Goal: Task Accomplishment & Management: Complete application form

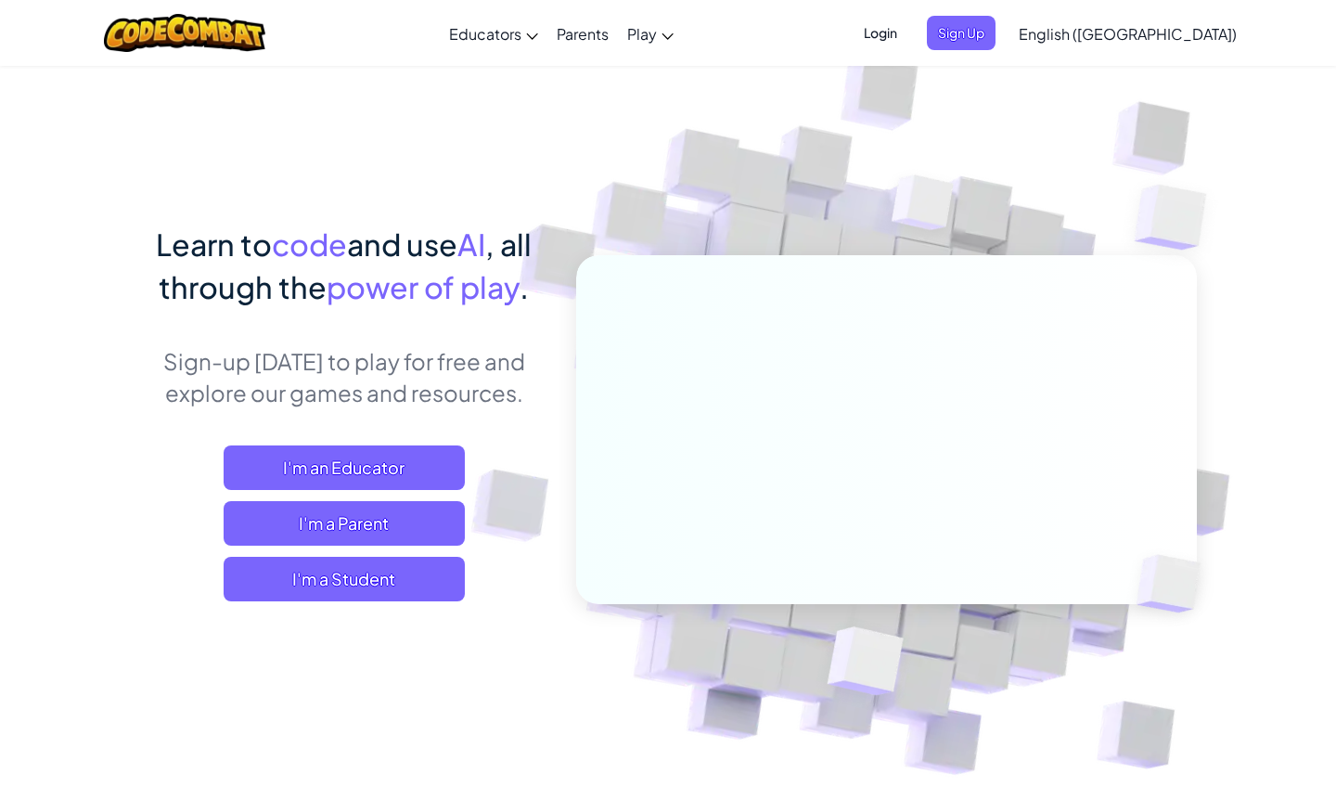
click at [1026, 84] on img at bounding box center [874, 408] width 1031 height 1031
click at [909, 34] on span "Login" at bounding box center [881, 33] width 56 height 34
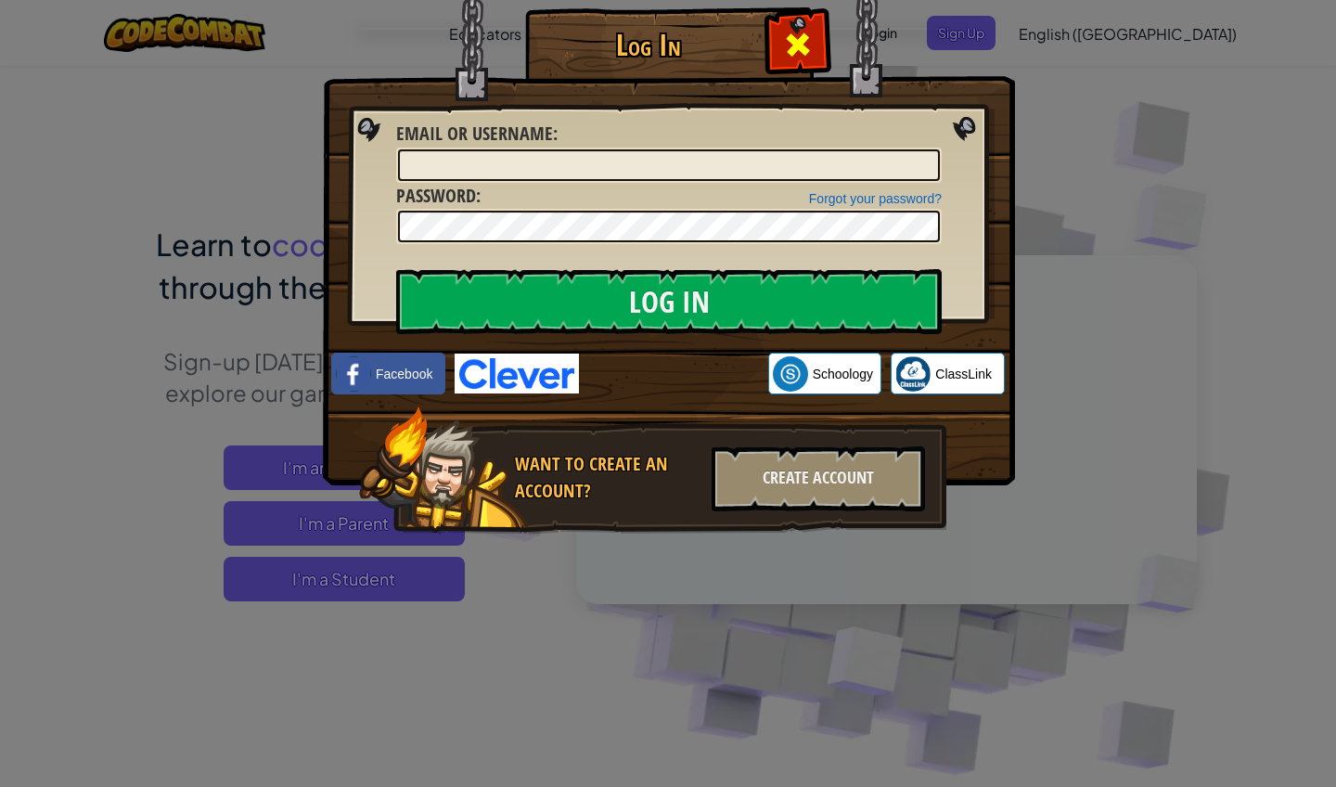
click at [803, 39] on span at bounding box center [798, 45] width 30 height 30
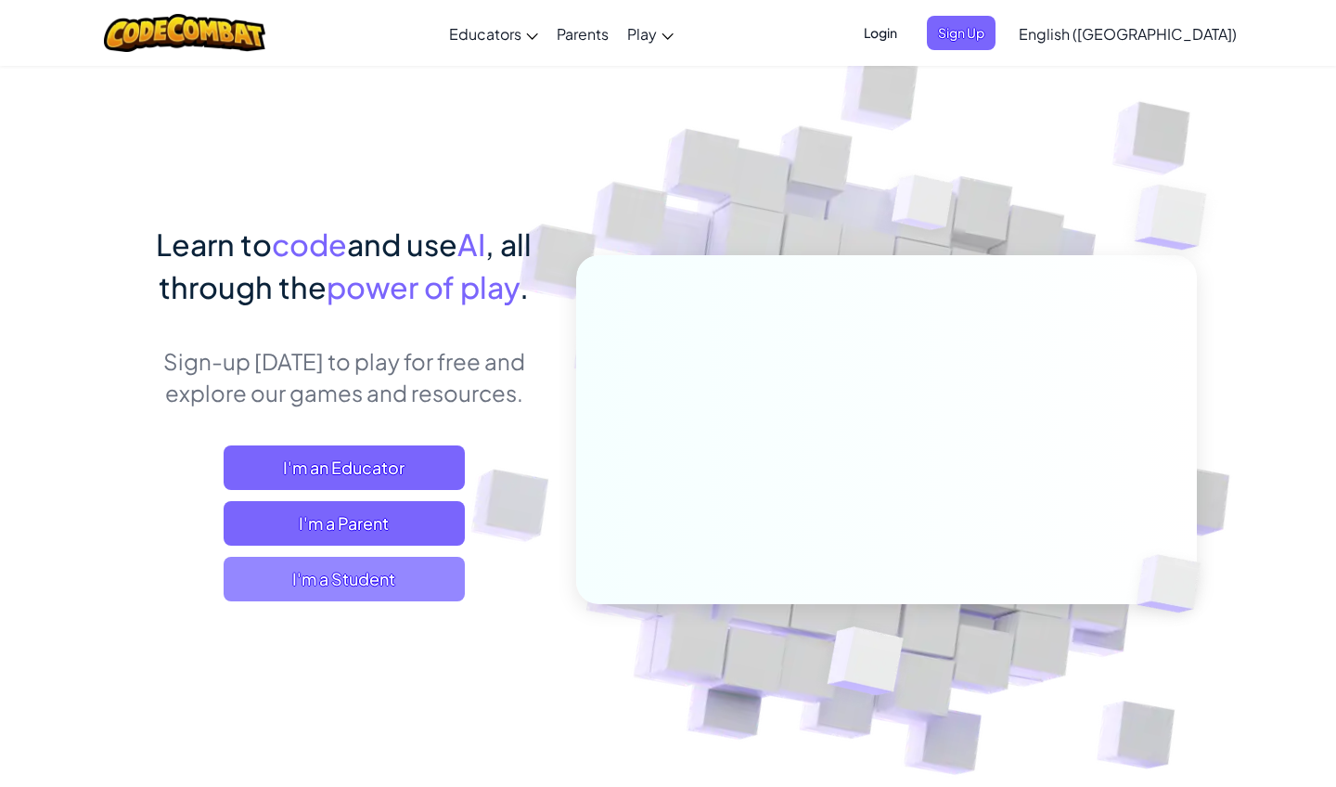
click at [373, 596] on span "I'm a Student" at bounding box center [344, 579] width 241 height 45
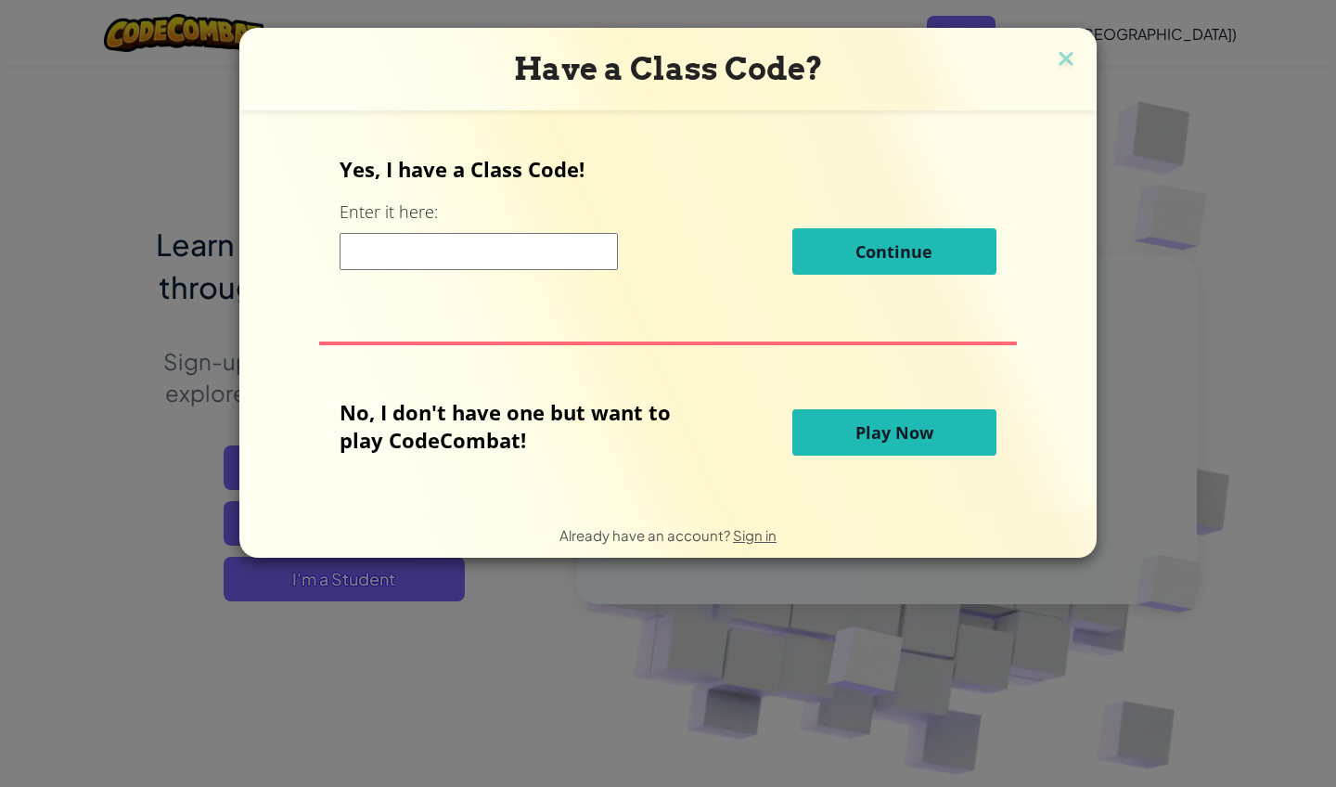
click at [465, 248] on input at bounding box center [479, 251] width 278 height 37
click at [705, 535] on span "Already have an account?" at bounding box center [647, 535] width 174 height 18
click at [752, 535] on span "Sign in" at bounding box center [755, 535] width 44 height 18
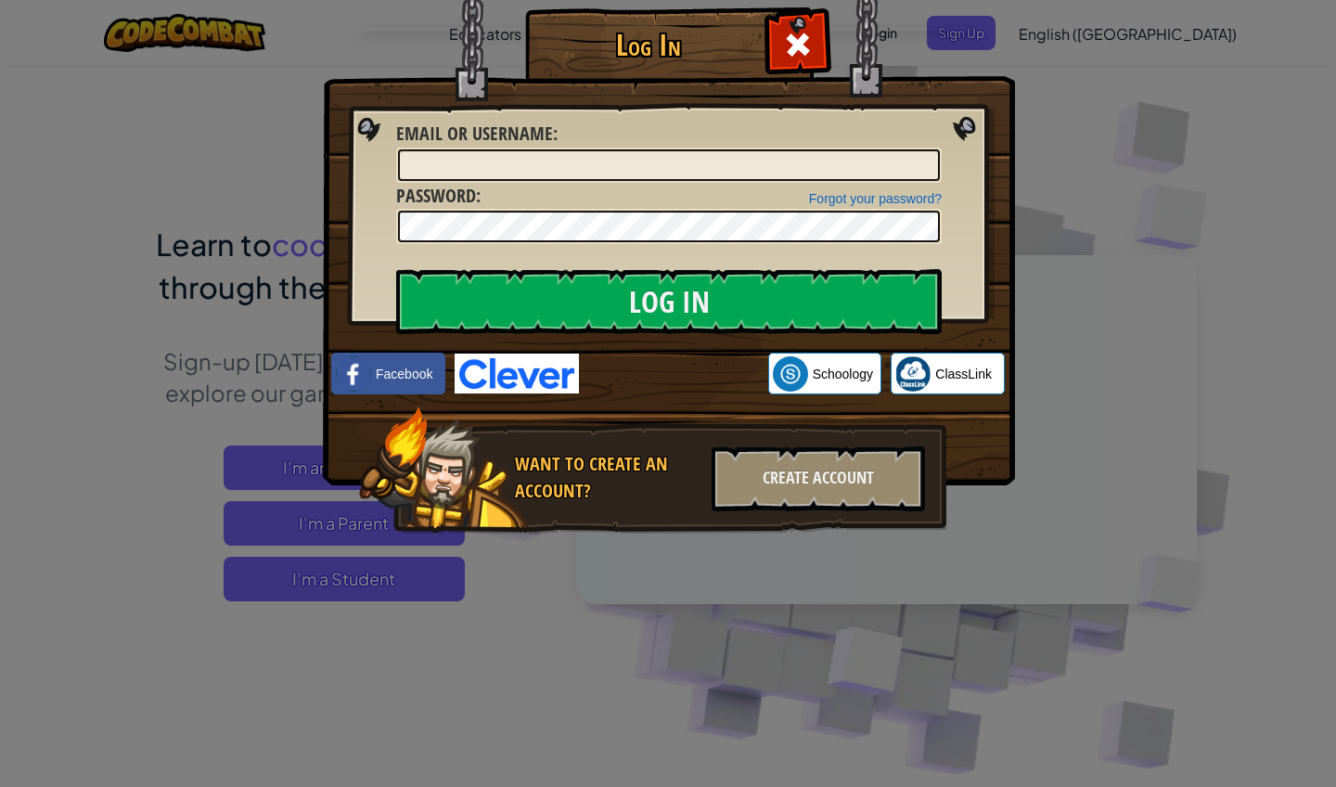
click at [683, 371] on div "Sign in with Google. Opens in new tab" at bounding box center [673, 374] width 171 height 41
